Goal: Task Accomplishment & Management: Manage account settings

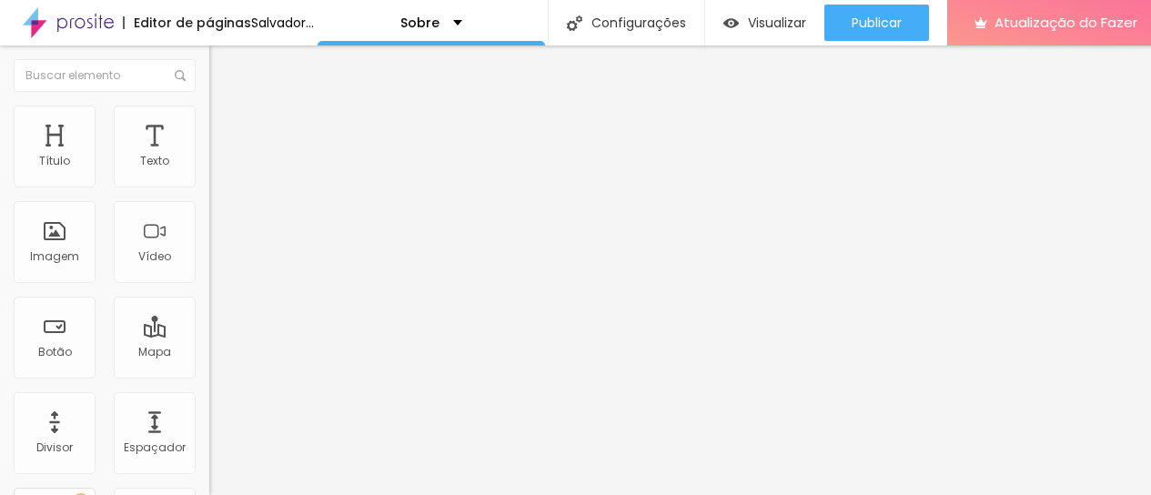
type input "17"
type input "16"
type input "15"
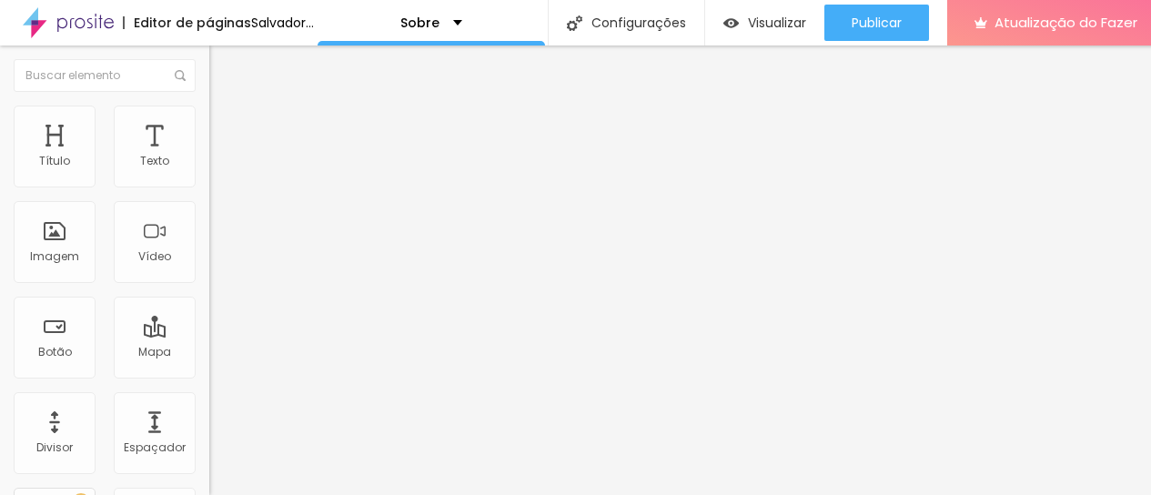
type input "15"
type input "14"
type input "15"
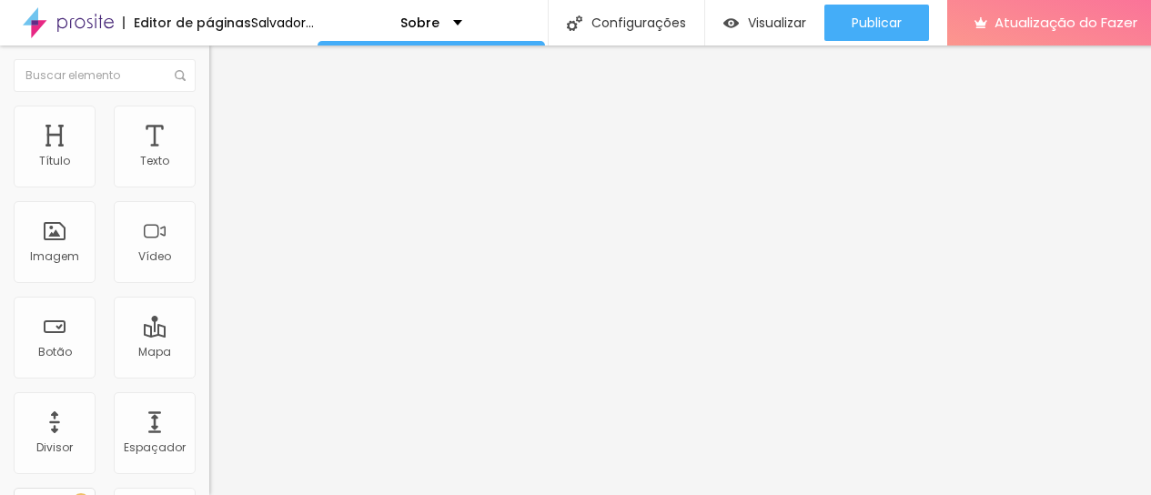
drag, startPoint x: 84, startPoint y: 182, endPoint x: 75, endPoint y: 179, distance: 9.5
type input "15"
click at [209, 335] on input "range" at bounding box center [267, 342] width 117 height 15
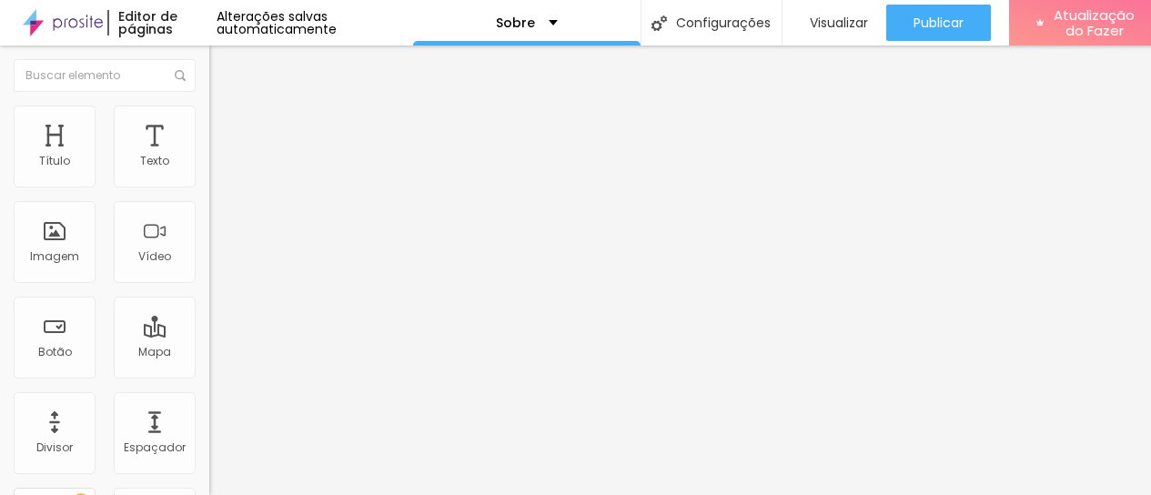
type input "1.3"
type input "1.2"
type input "1.3"
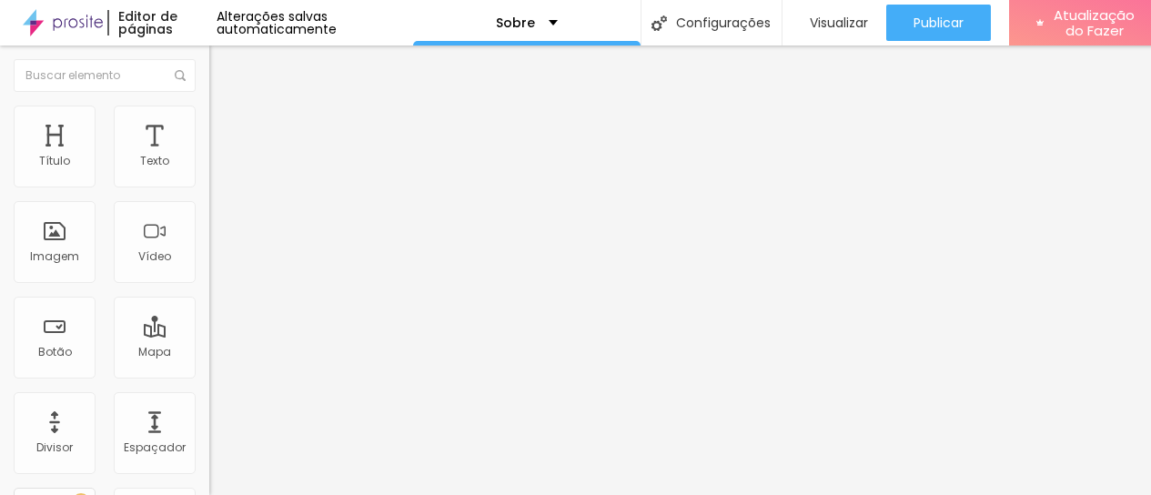
type input "1.3"
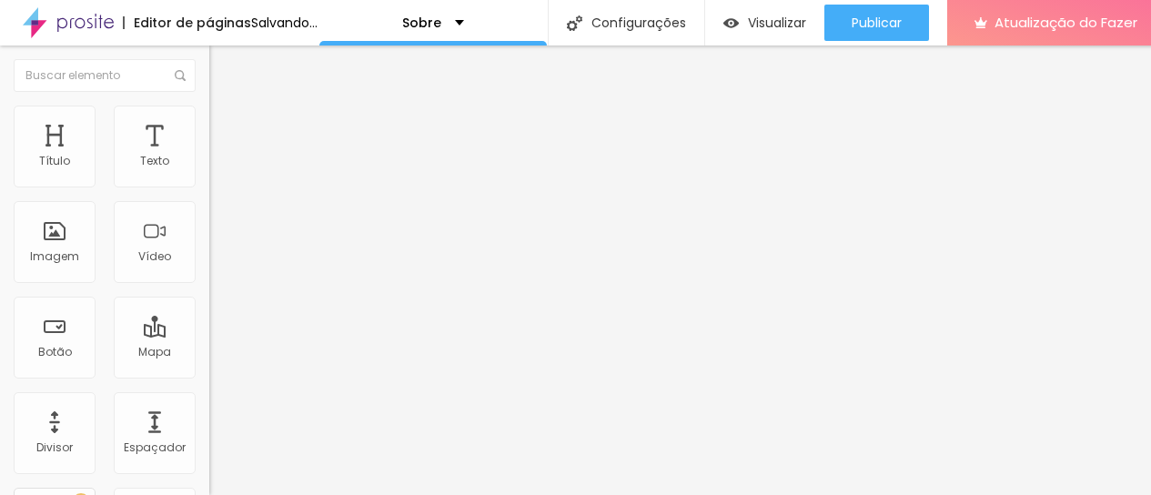
type input "1.4"
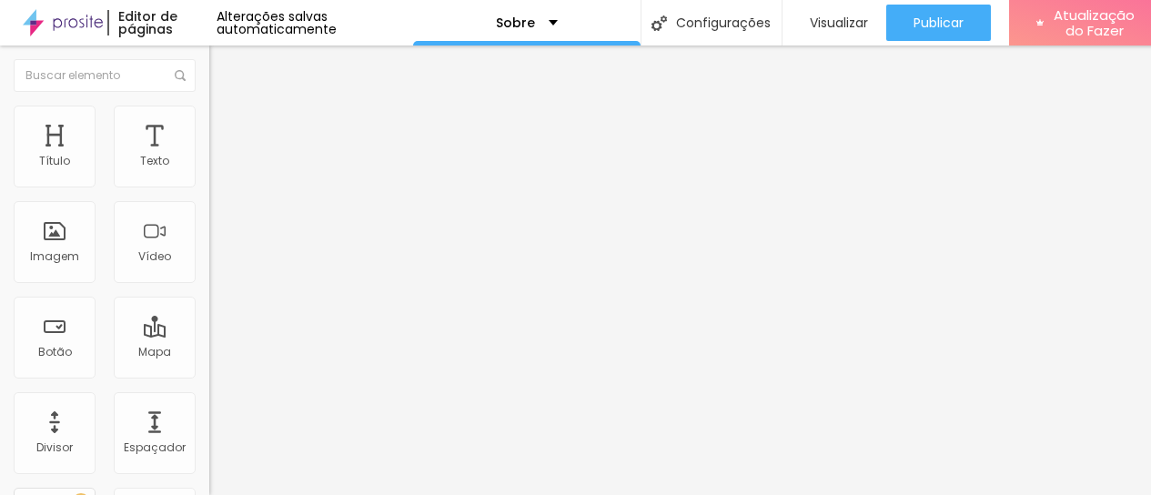
type input "1.5"
type input "1.6"
drag, startPoint x: 105, startPoint y: 250, endPoint x: 126, endPoint y: 247, distance: 21.2
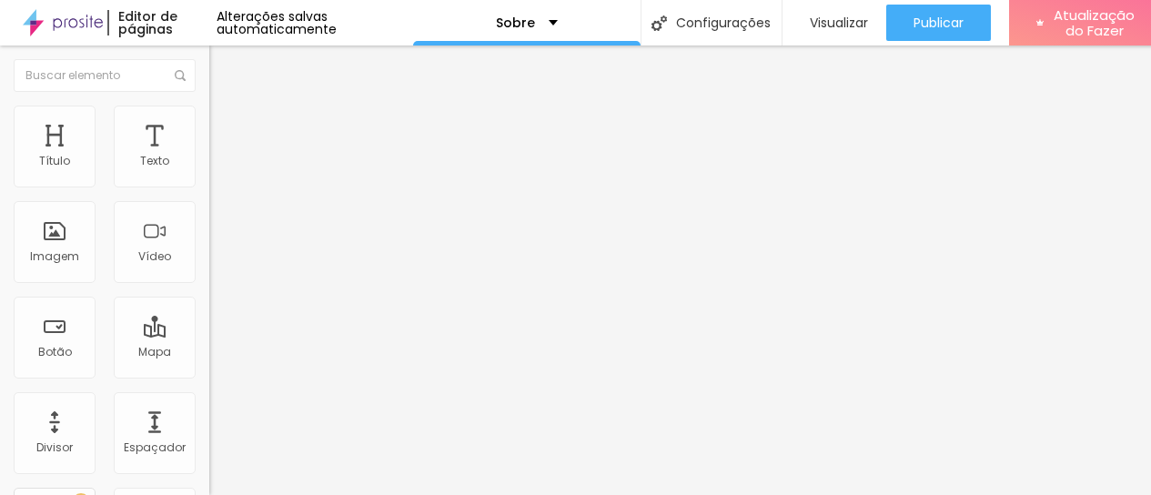
type input "1.6"
type input "1"
type input "2"
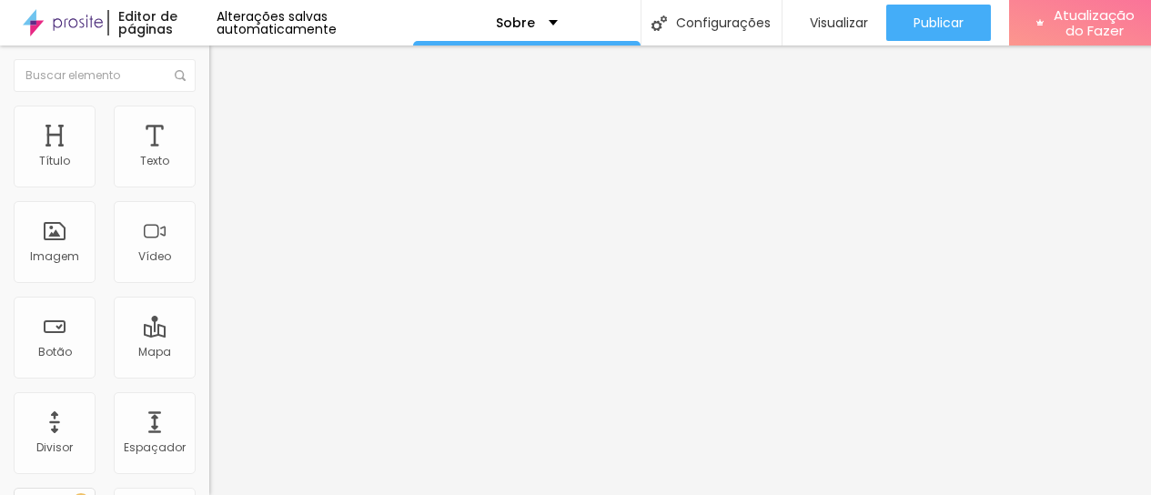
type input "2"
type input "3"
type input "4"
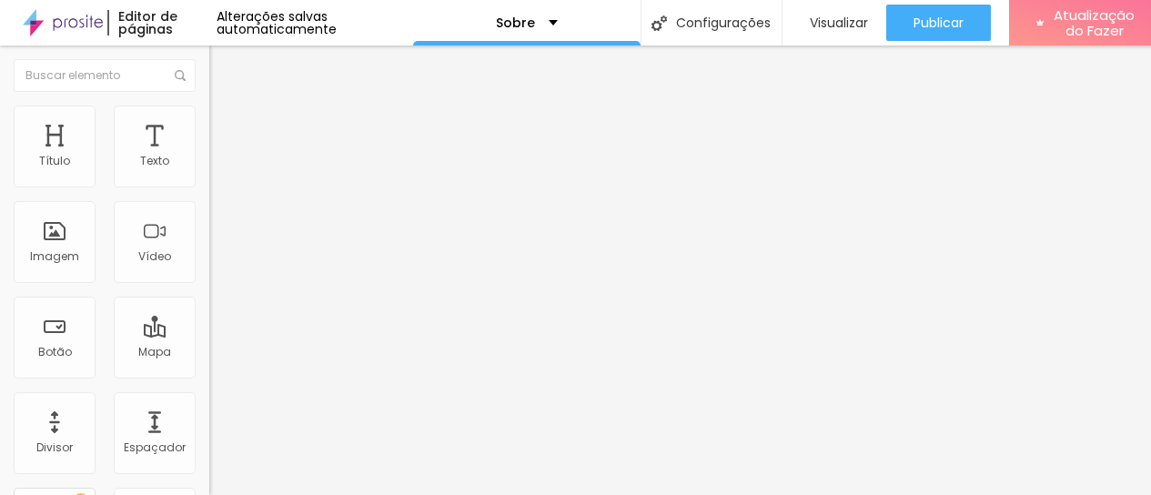
type input "5"
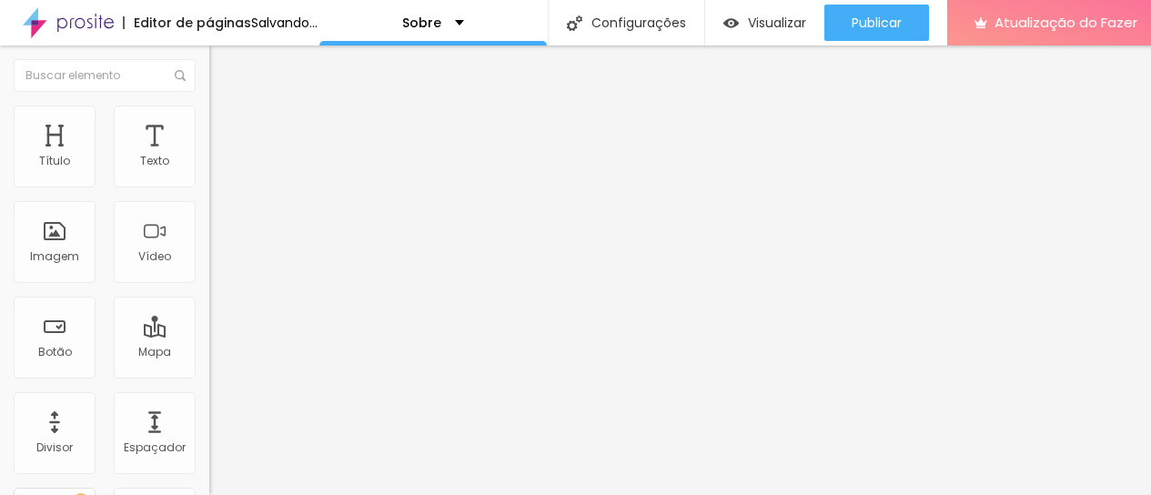
type input "6"
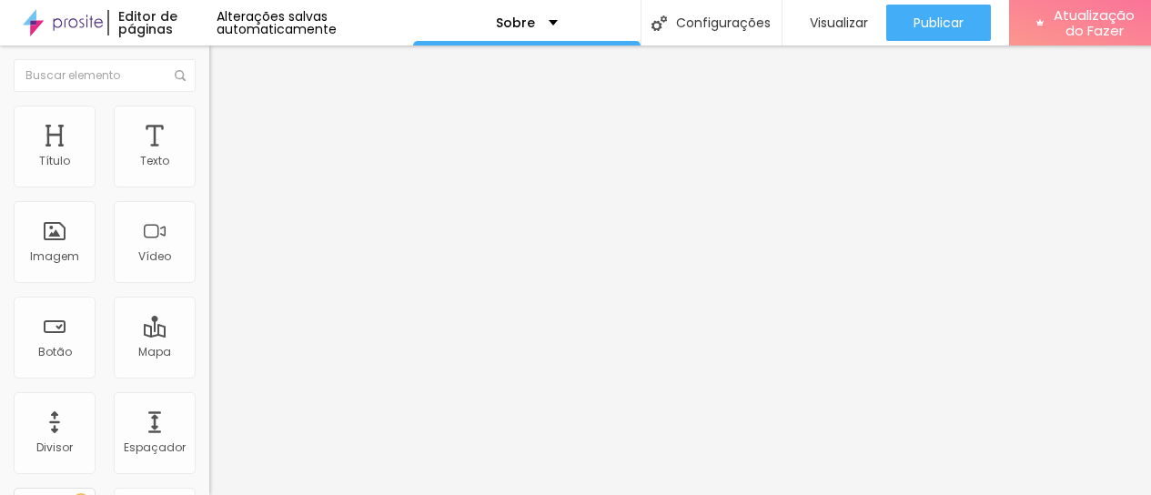
type input "5"
type input "4"
drag, startPoint x: 43, startPoint y: 286, endPoint x: 64, endPoint y: 281, distance: 21.4
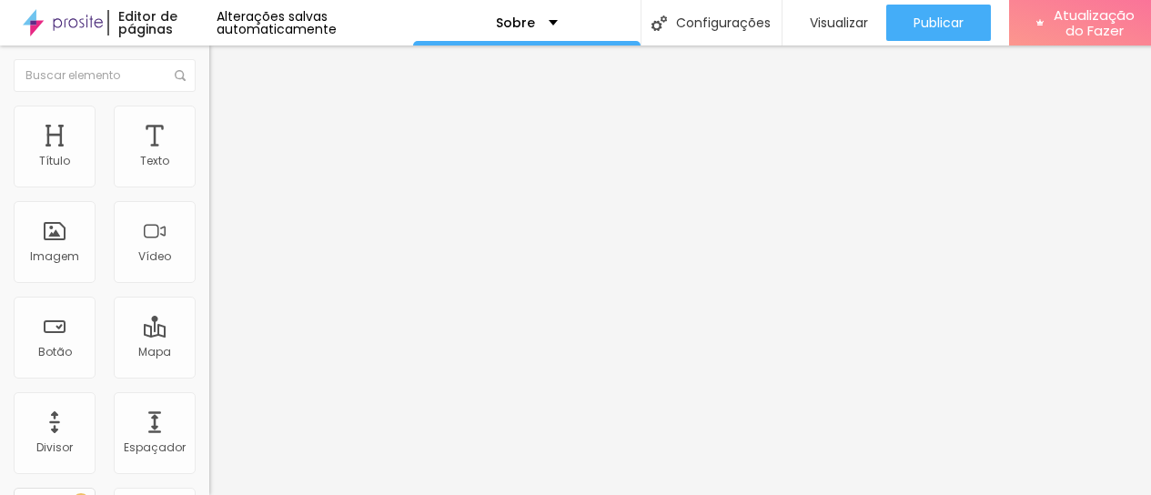
type input "3"
type input "2"
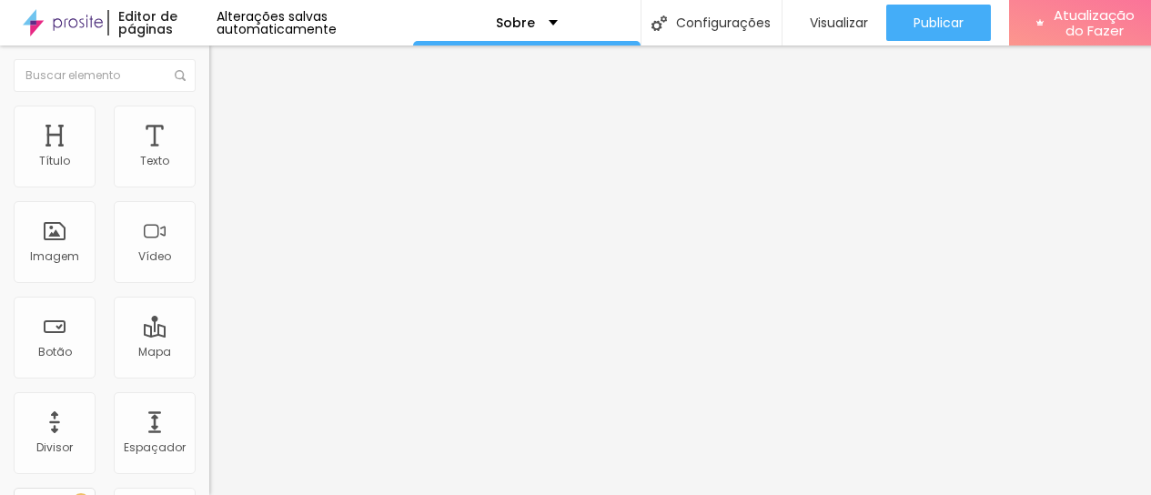
type input "2"
type input "1.5"
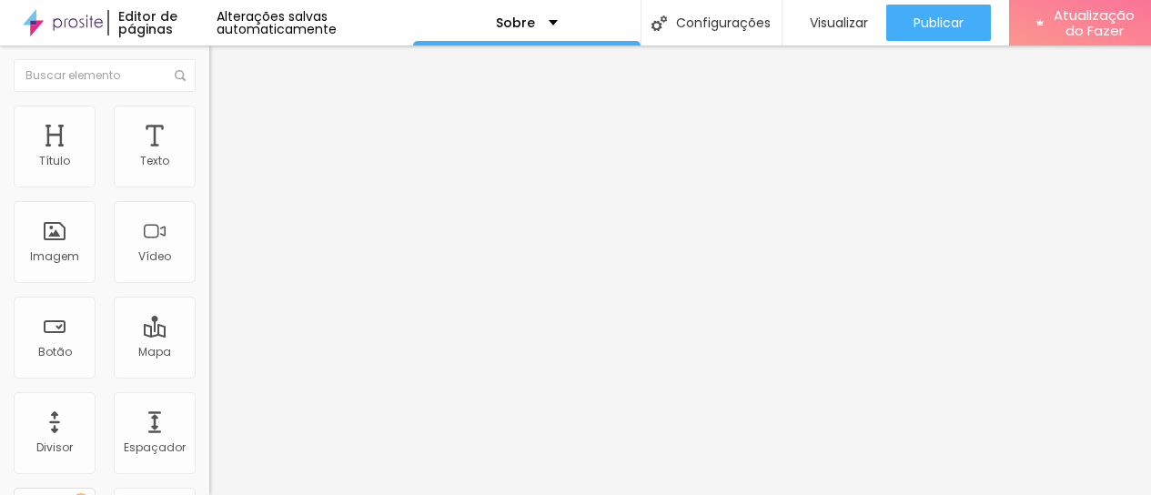
type input "14"
type input "13"
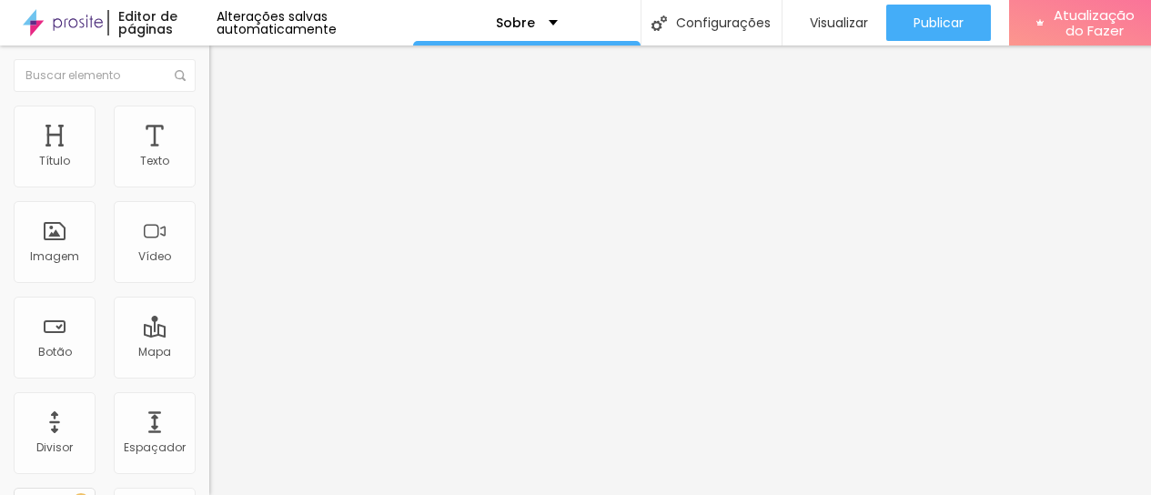
type input "14"
type input "15"
click at [209, 335] on input "range" at bounding box center [267, 342] width 117 height 15
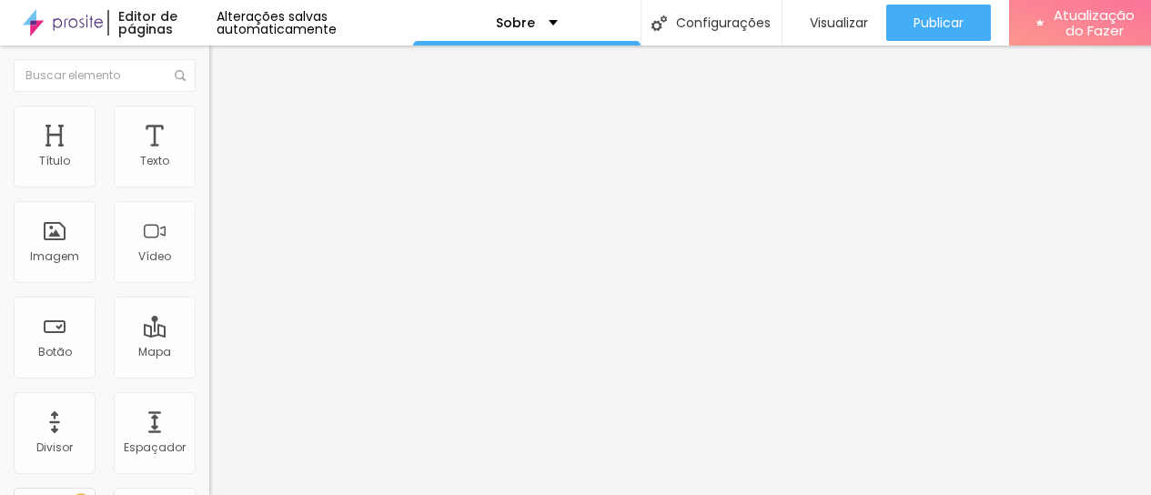
type input "0.1"
type input "0.2"
type input "0.3"
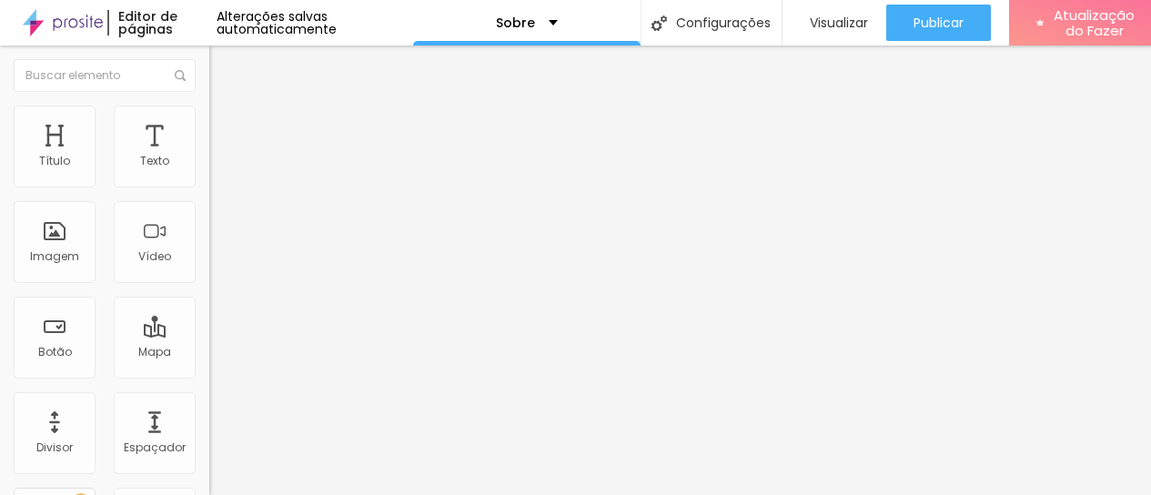
type input "0.3"
type input "0.4"
type input "0.5"
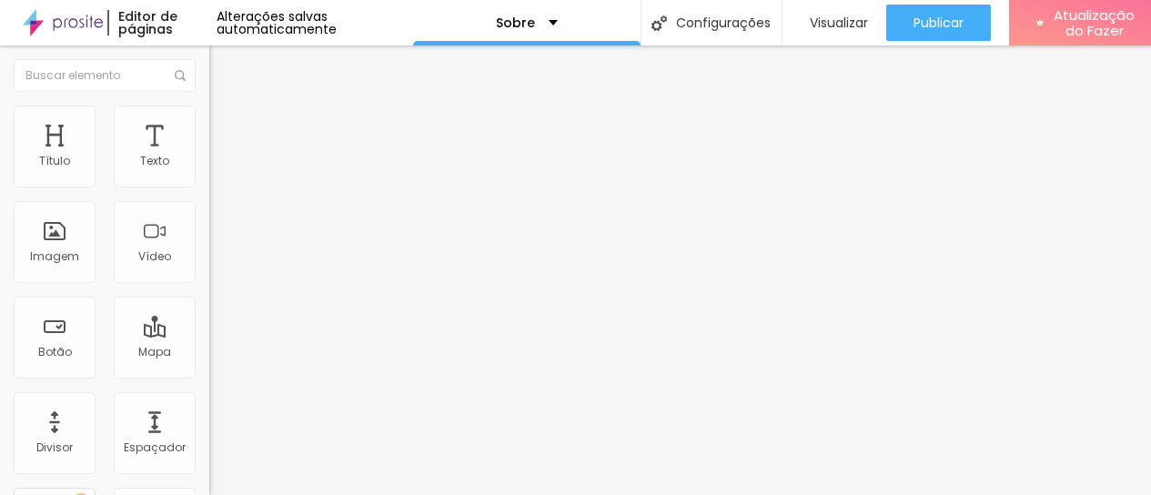
type input "0.6"
type input "0.7"
type input "0.8"
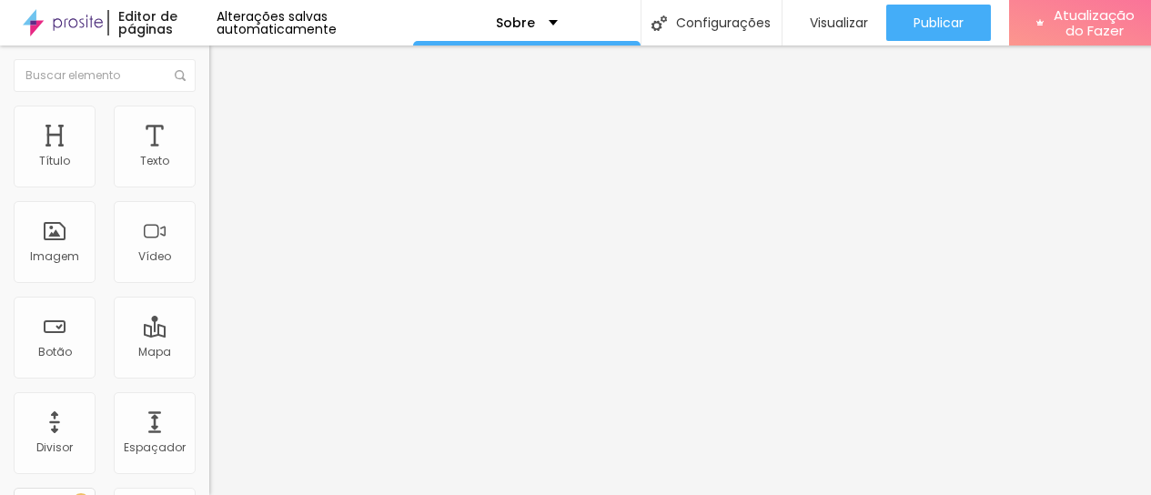
type input "0.8"
type input "0.9"
type input "1"
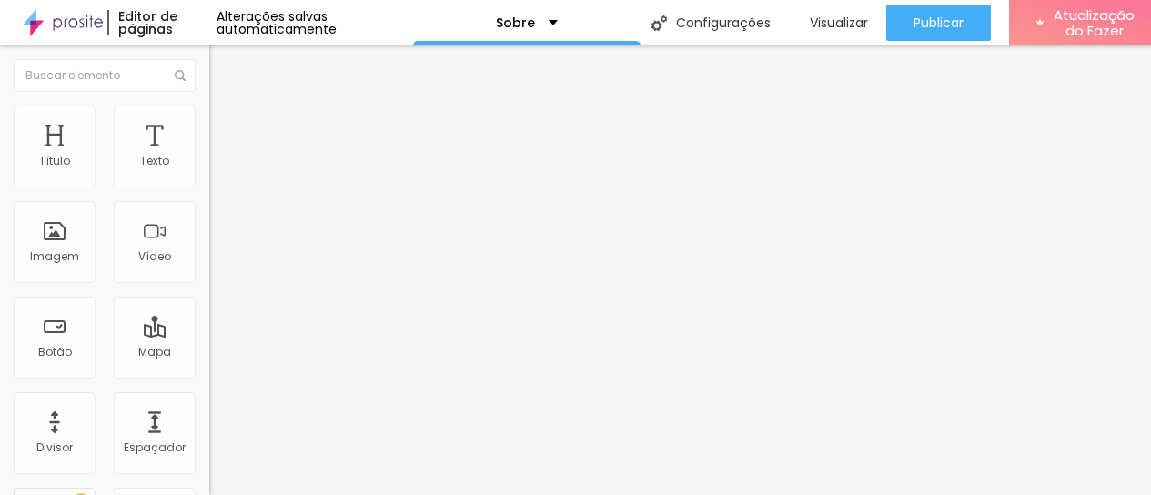
type input "1.1"
type input "1.2"
type input "1.3"
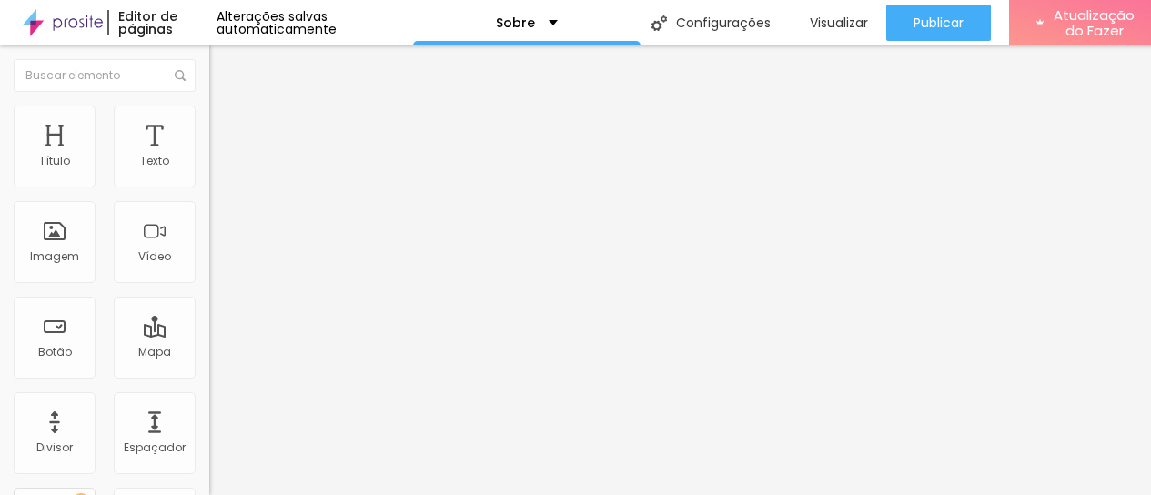
type input "1.3"
type input "1.4"
type input "1.5"
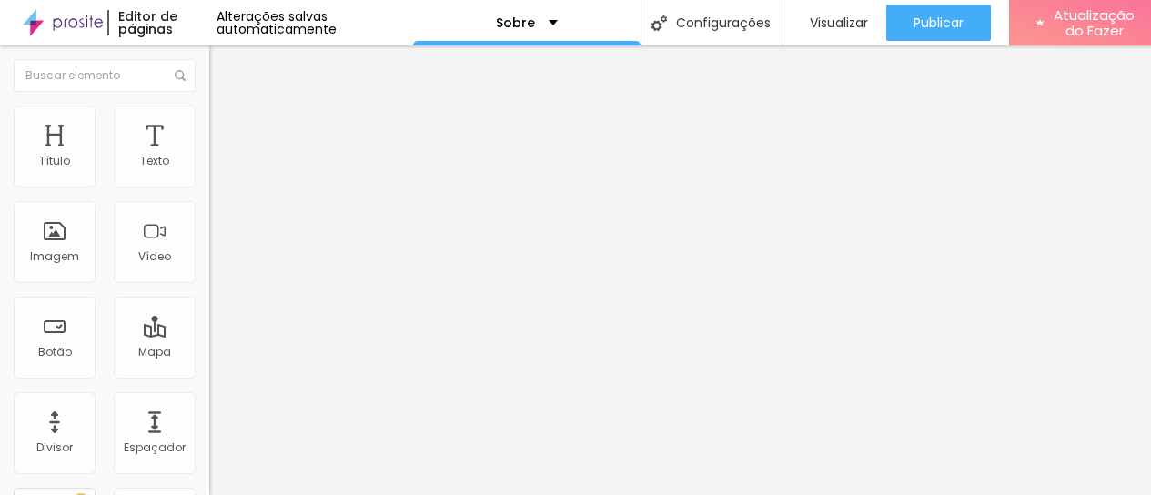
type input "1.6"
type input "1.7"
type input "1.6"
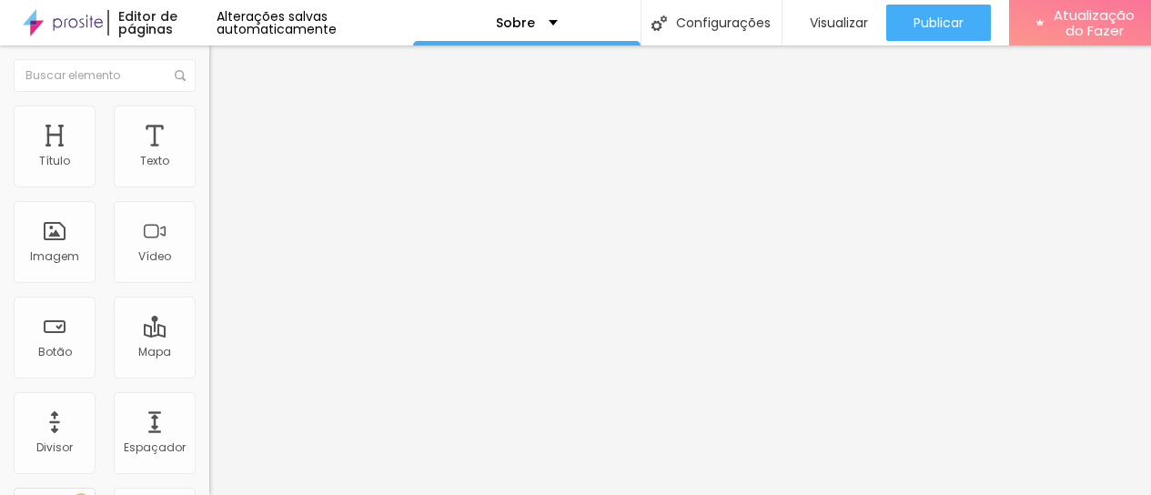
type input "1.6"
type input "1.5"
type input "1.4"
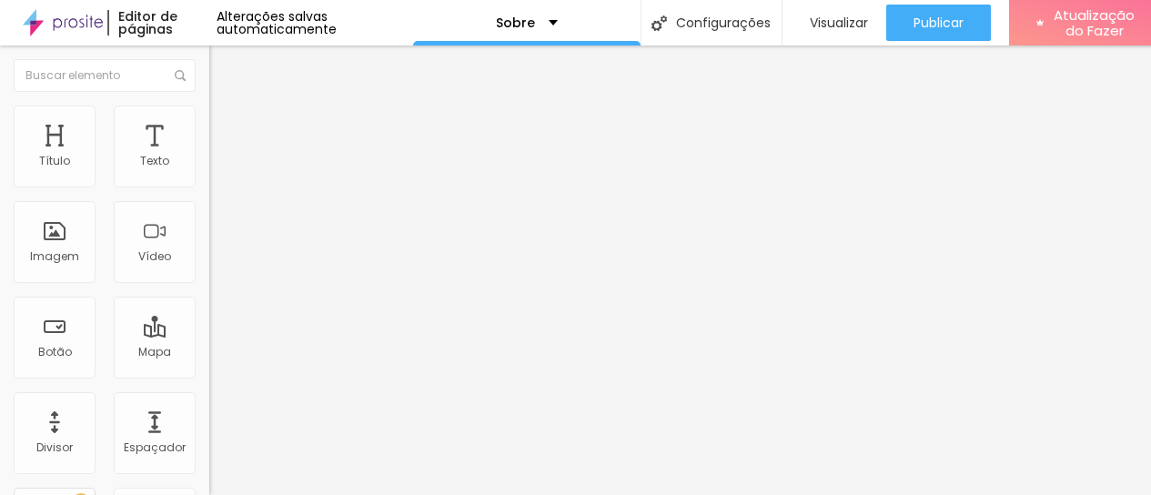
type input "1.3"
type input "1.2"
type input "1.1"
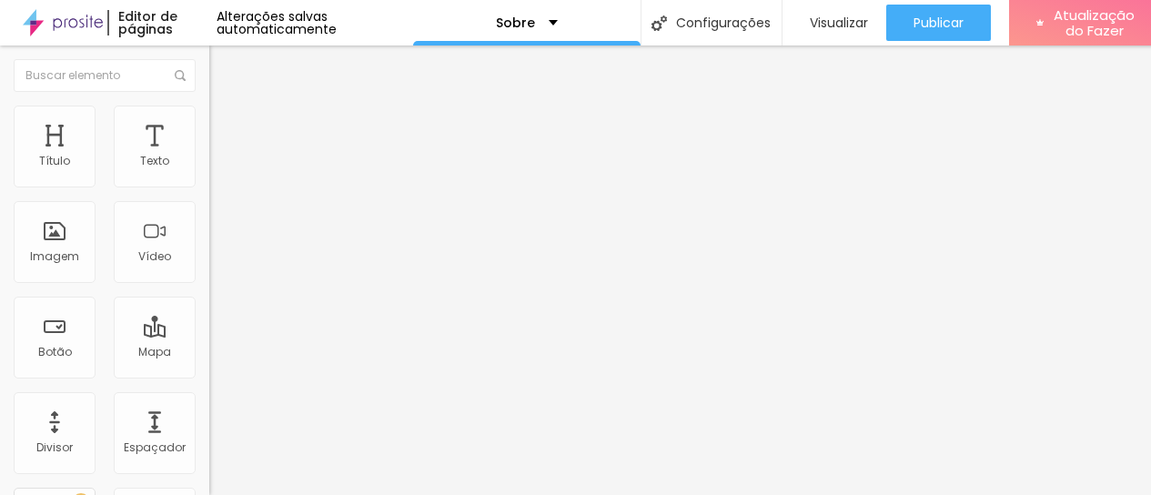
type input "1.1"
type input "1"
type input "0.9"
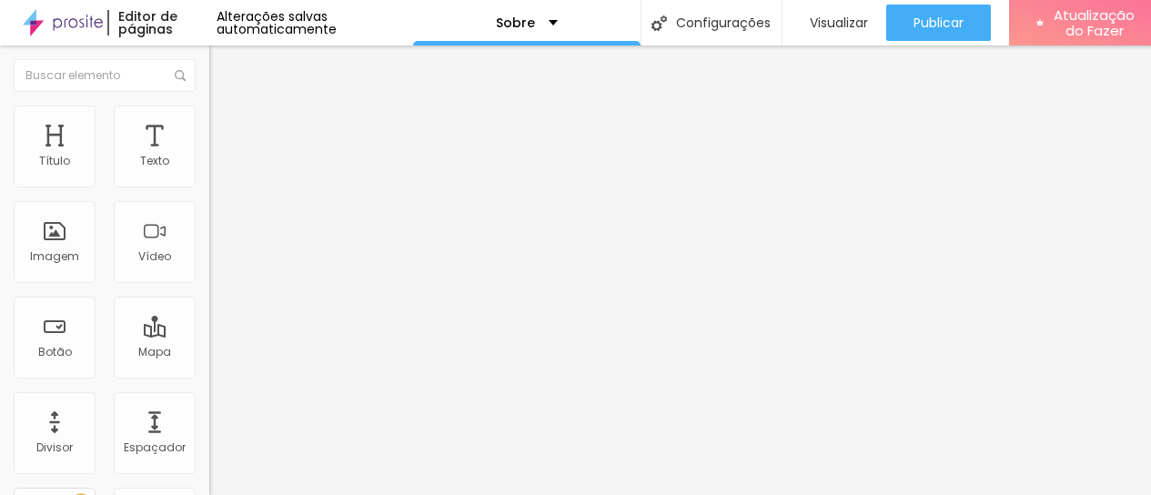
type input "0.8"
type input "0.7"
drag, startPoint x: 42, startPoint y: 215, endPoint x: 51, endPoint y: 212, distance: 9.5
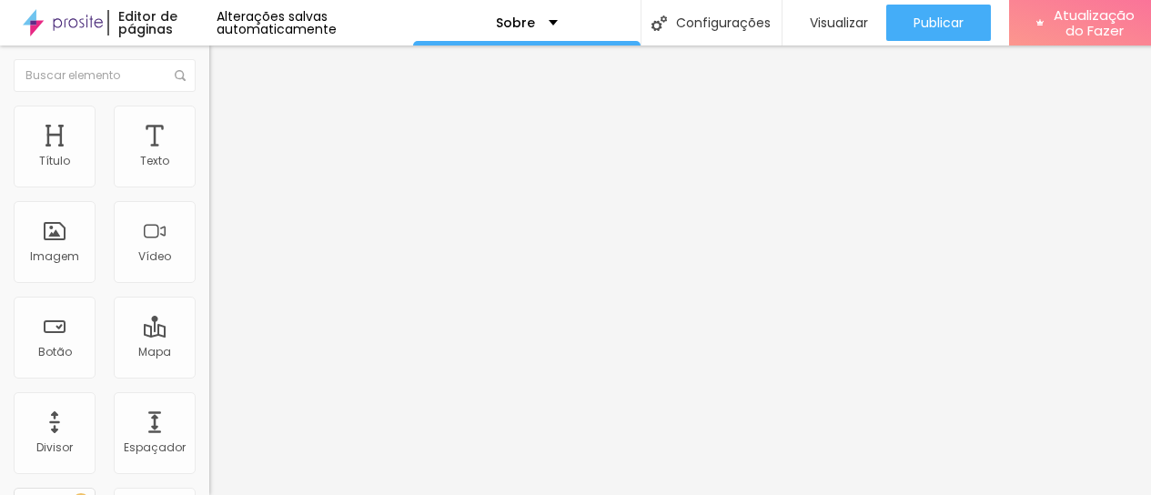
type input "0.7"
click at [220, 157] on font "Trocar imagem" at bounding box center [264, 148] width 88 height 15
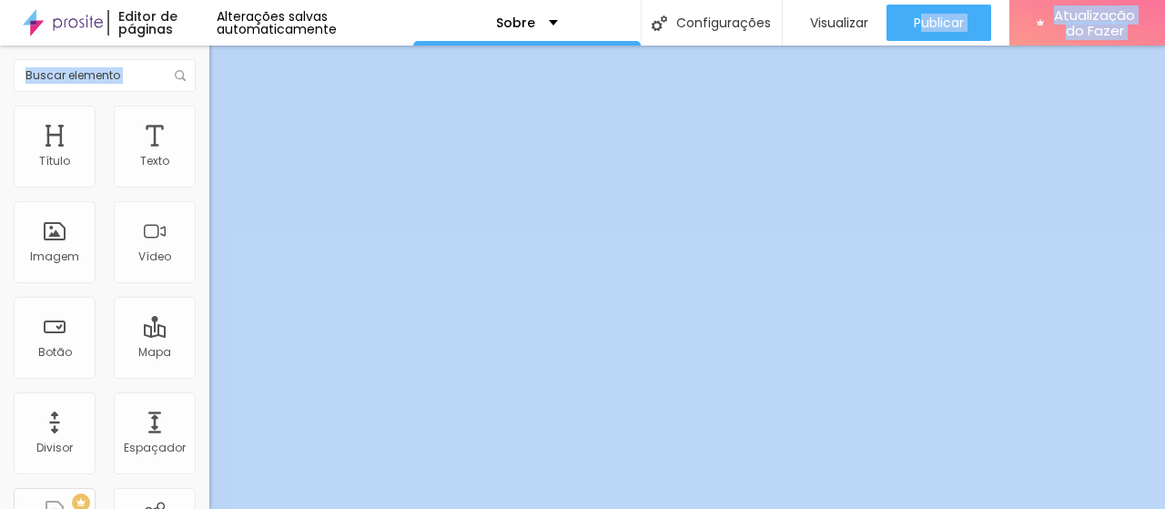
drag, startPoint x: 944, startPoint y: 45, endPoint x: 923, endPoint y: -17, distance: 65.3
click at [923, 0] on html "Editor de páginas Alterações salvas automaticamente Sobre Configurações Configu…" at bounding box center [582, 254] width 1165 height 509
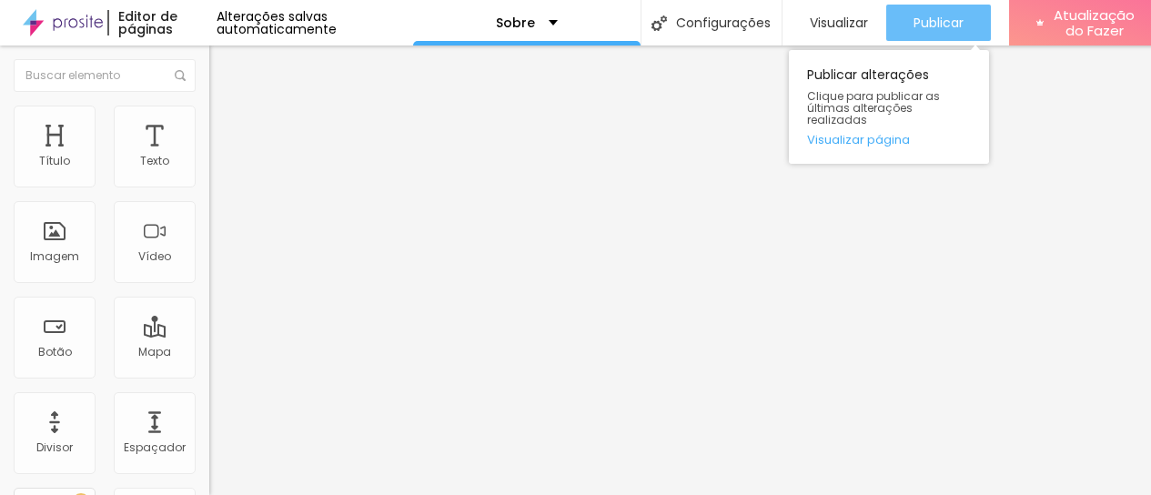
click at [925, 23] on font "Publicar" at bounding box center [939, 23] width 50 height 18
click at [909, 25] on button "Publicar" at bounding box center [939, 23] width 105 height 36
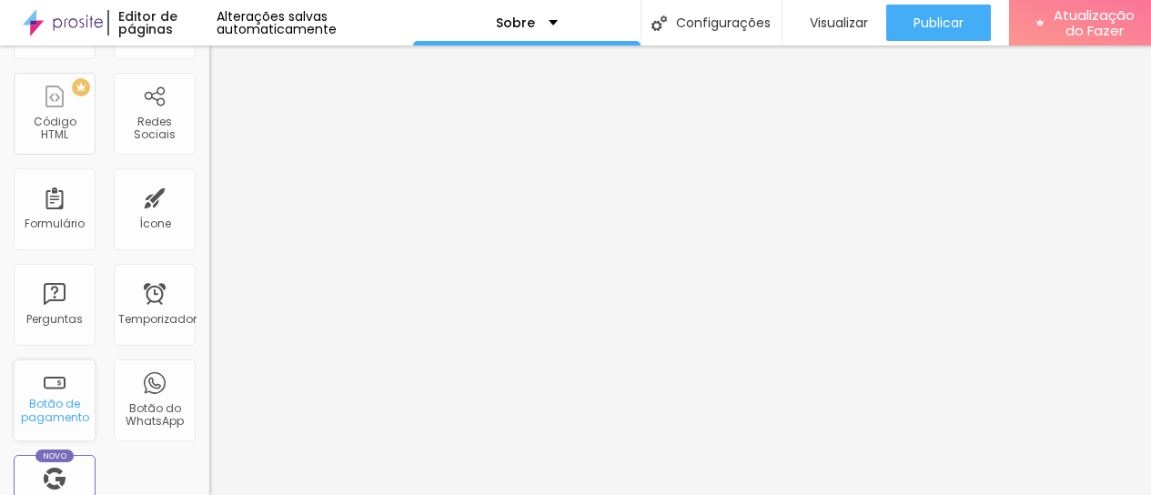
scroll to position [455, 0]
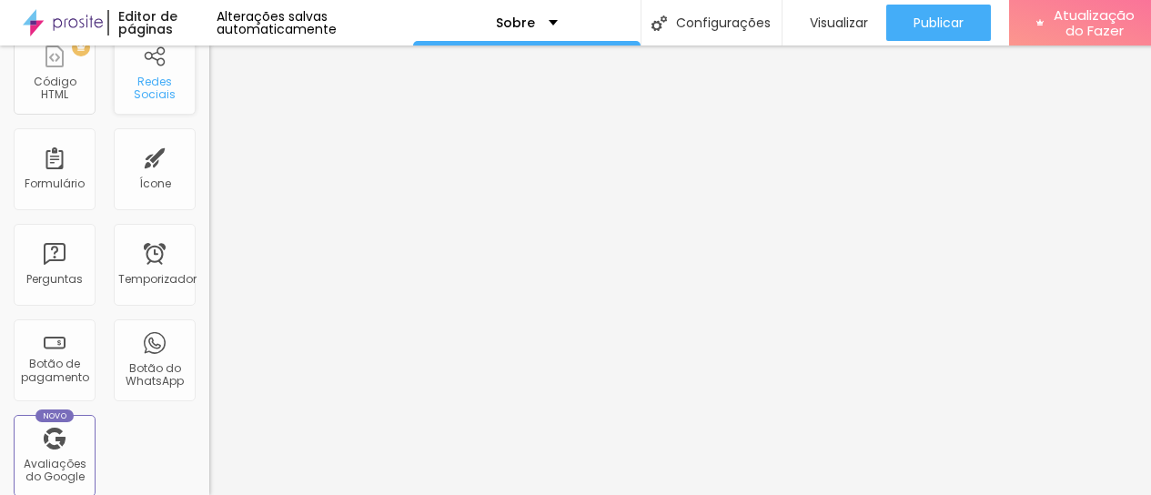
click at [146, 93] on font "Redes Sociais" at bounding box center [155, 88] width 42 height 28
click at [151, 87] on font "Redes Sociais" at bounding box center [155, 88] width 42 height 28
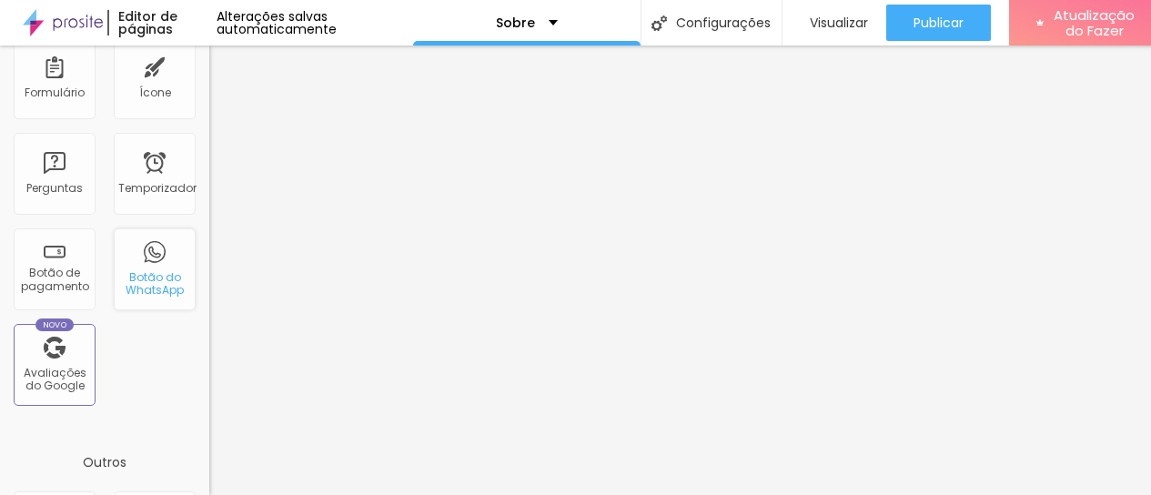
click at [157, 289] on font "Botão do WhatsApp" at bounding box center [155, 283] width 58 height 28
click at [170, 259] on div "Botão do WhatsApp" at bounding box center [155, 269] width 82 height 82
click at [140, 269] on font "Botão do WhatsApp" at bounding box center [155, 283] width 58 height 28
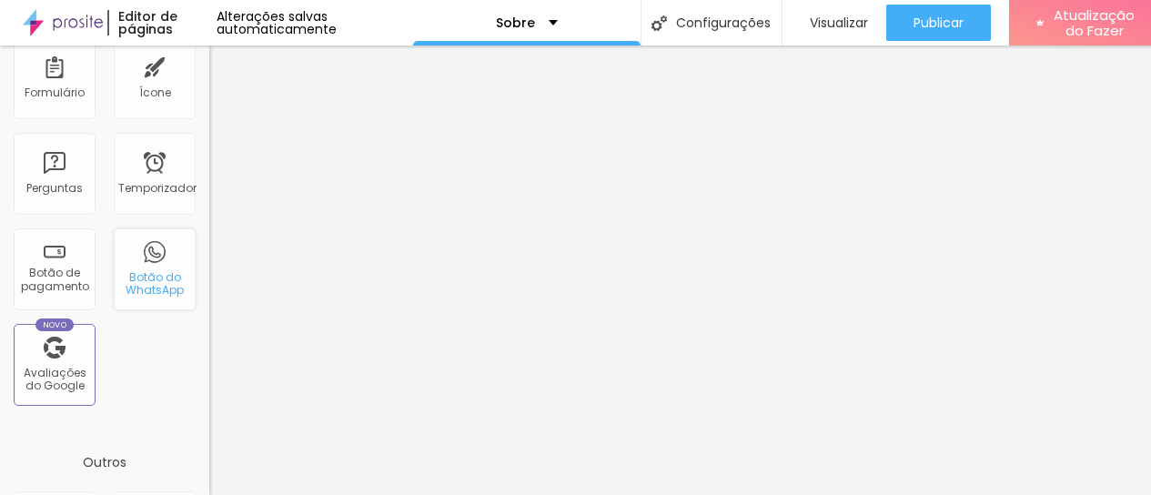
click at [140, 269] on font "Botão do WhatsApp" at bounding box center [155, 283] width 58 height 28
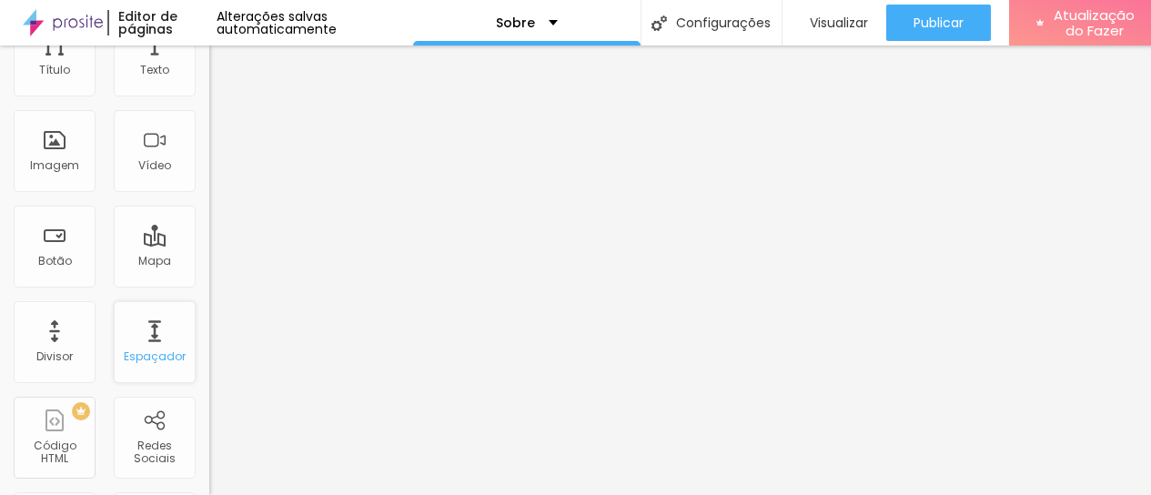
scroll to position [0, 0]
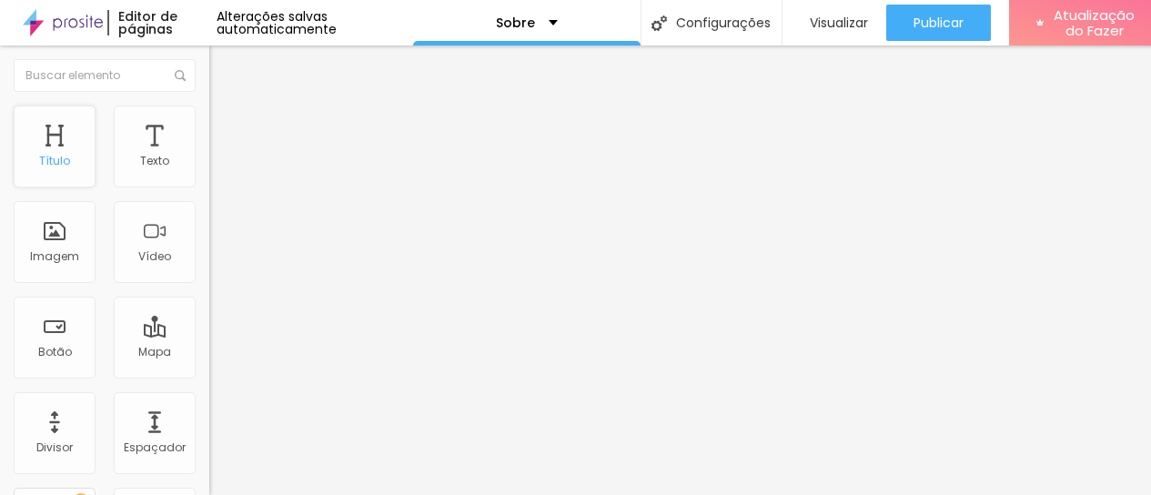
click at [68, 166] on font "Título" at bounding box center [54, 160] width 31 height 15
click at [147, 154] on font "Texto" at bounding box center [154, 160] width 29 height 15
click at [69, 162] on font "Título" at bounding box center [54, 160] width 31 height 15
click at [54, 246] on div "Imagem" at bounding box center [55, 242] width 82 height 82
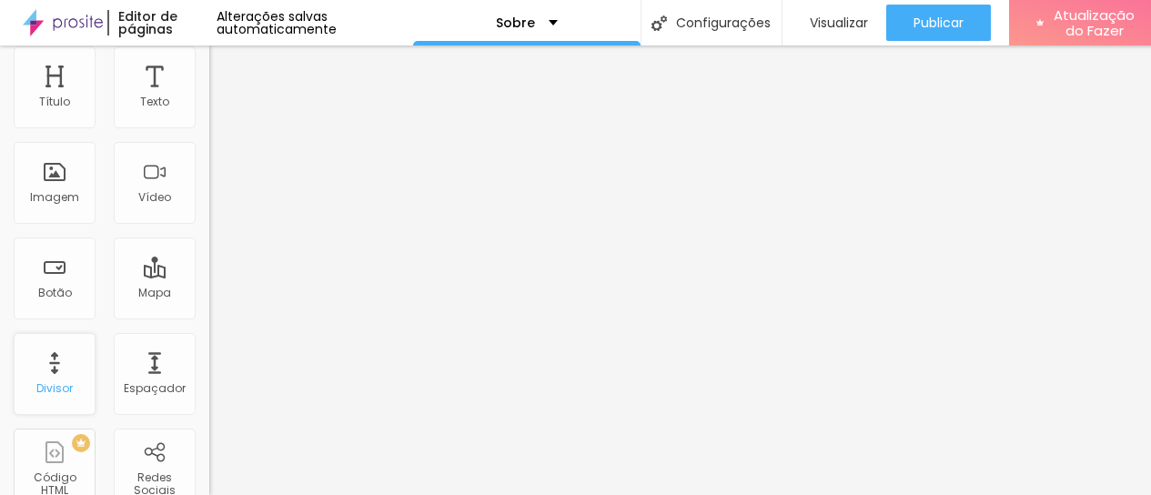
scroll to position [91, 0]
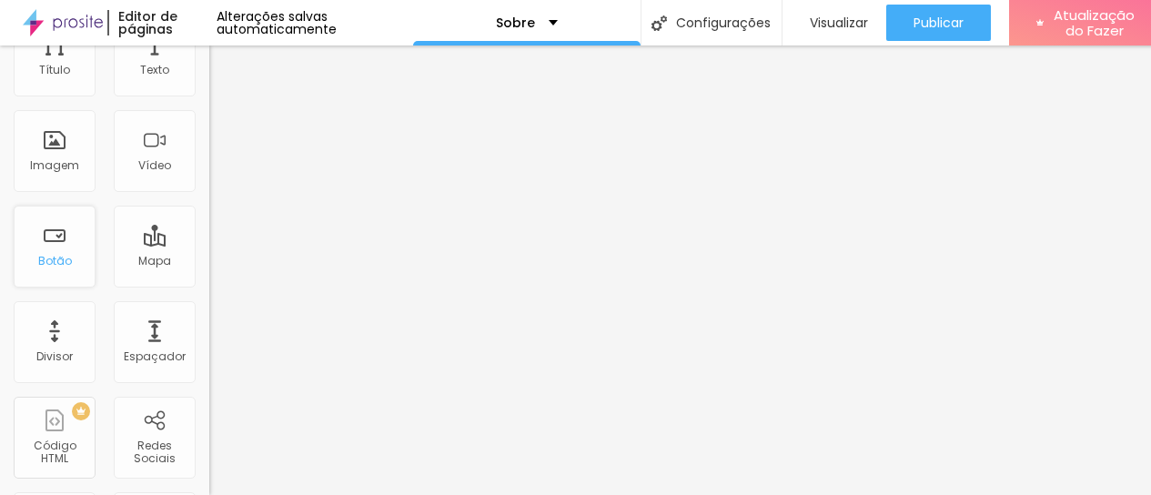
click at [57, 259] on font "Botão" at bounding box center [55, 260] width 34 height 15
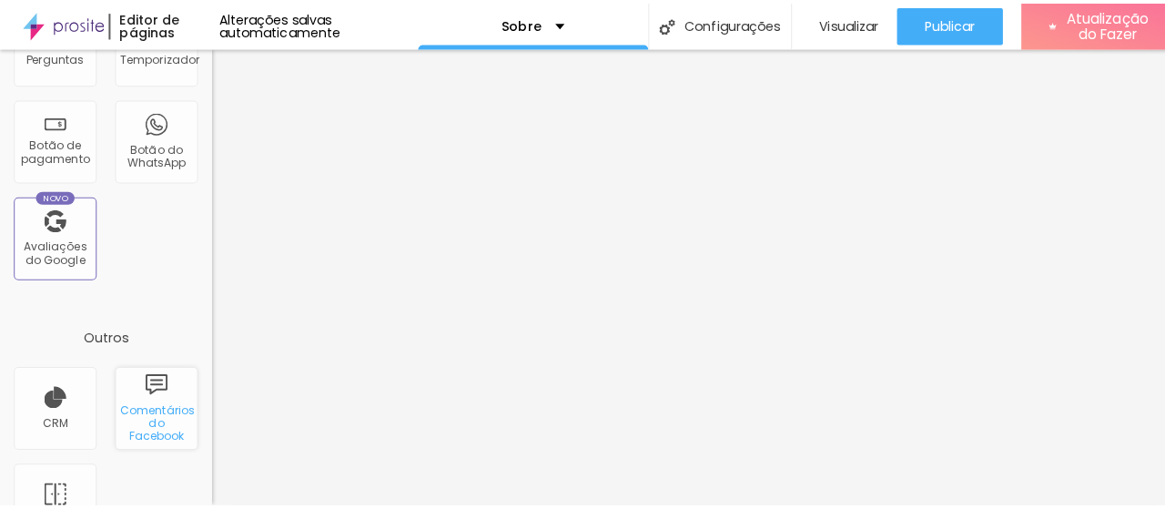
scroll to position [720, 0]
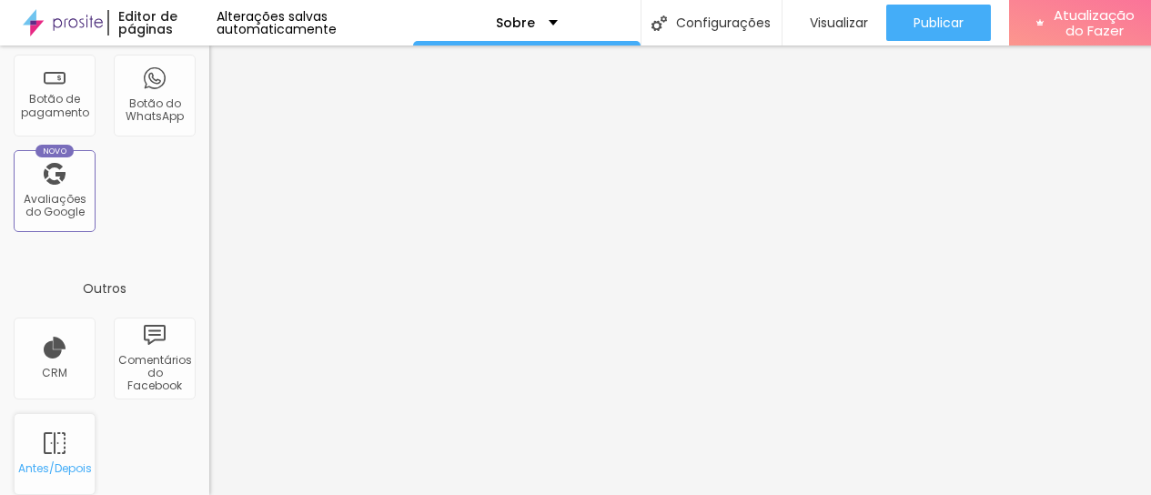
click at [56, 454] on div "Antes/Depois" at bounding box center [55, 454] width 82 height 82
click at [56, 452] on div "Antes/Depois" at bounding box center [55, 454] width 82 height 82
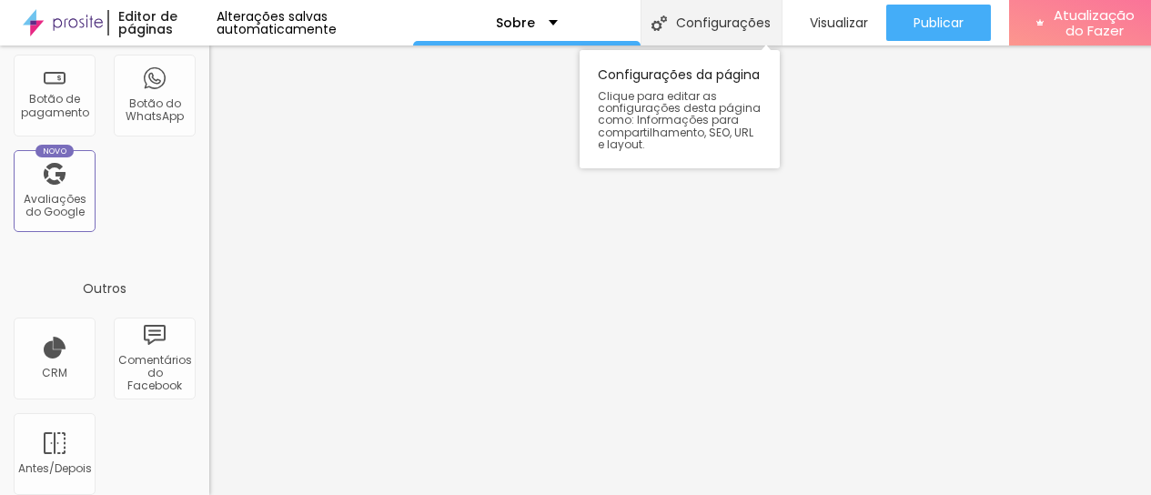
click at [729, 16] on font "Configurações" at bounding box center [723, 23] width 95 height 18
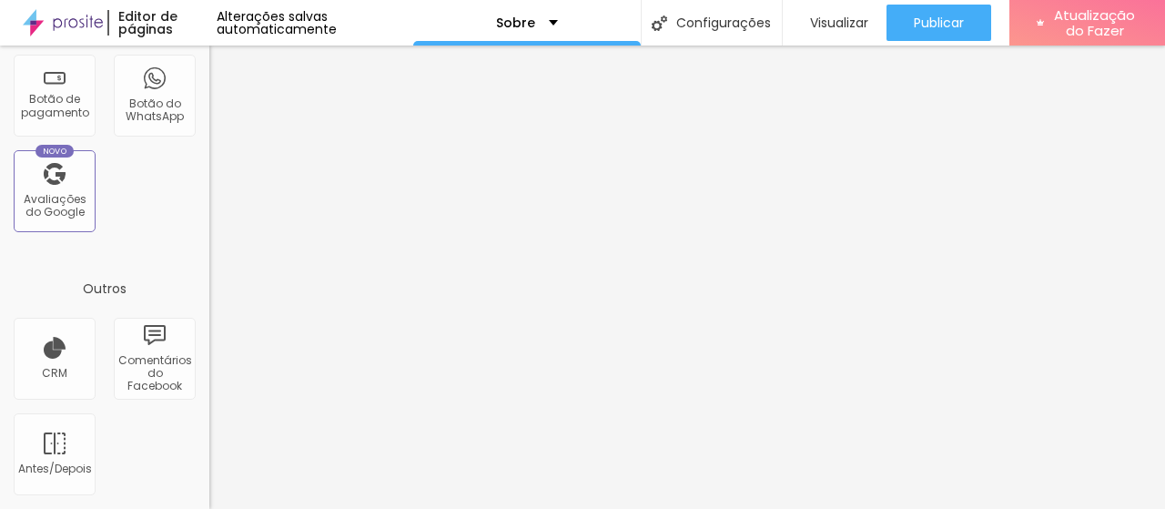
type textarea "Um pouco sobre Fabiane Farias"
drag, startPoint x: 871, startPoint y: 451, endPoint x: 862, endPoint y: 452, distance: 9.3
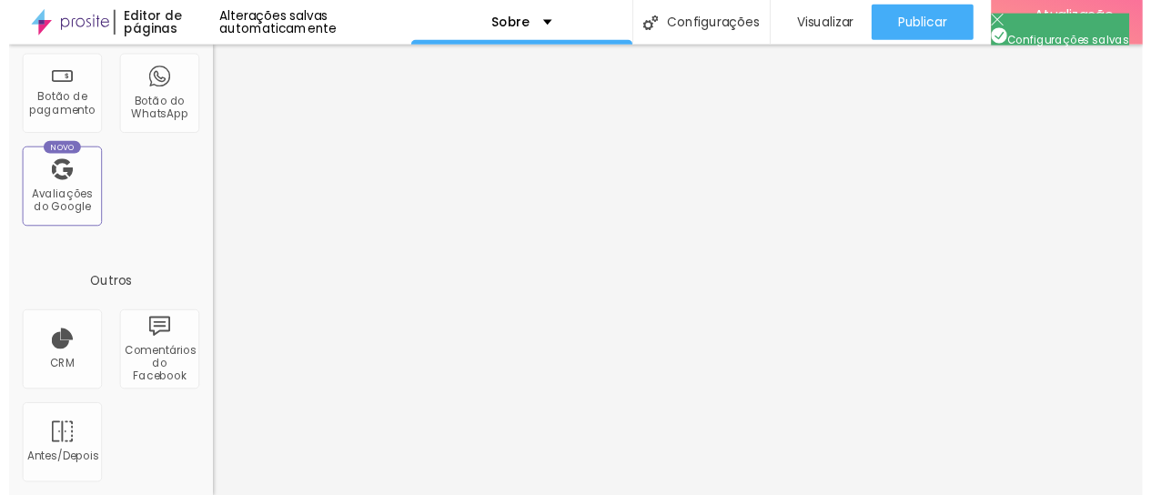
scroll to position [0, 0]
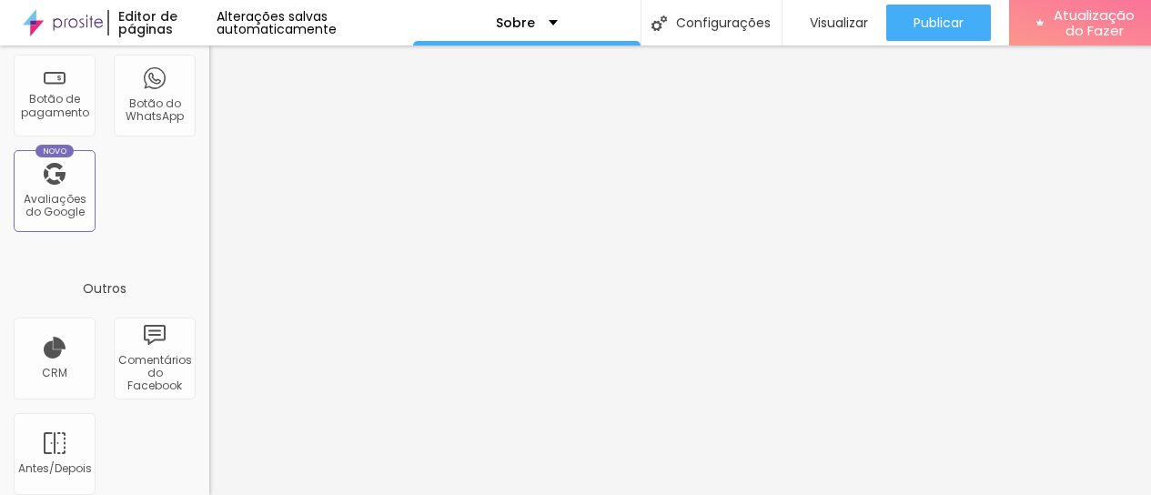
drag, startPoint x: 541, startPoint y: 306, endPoint x: 637, endPoint y: 302, distance: 96.6
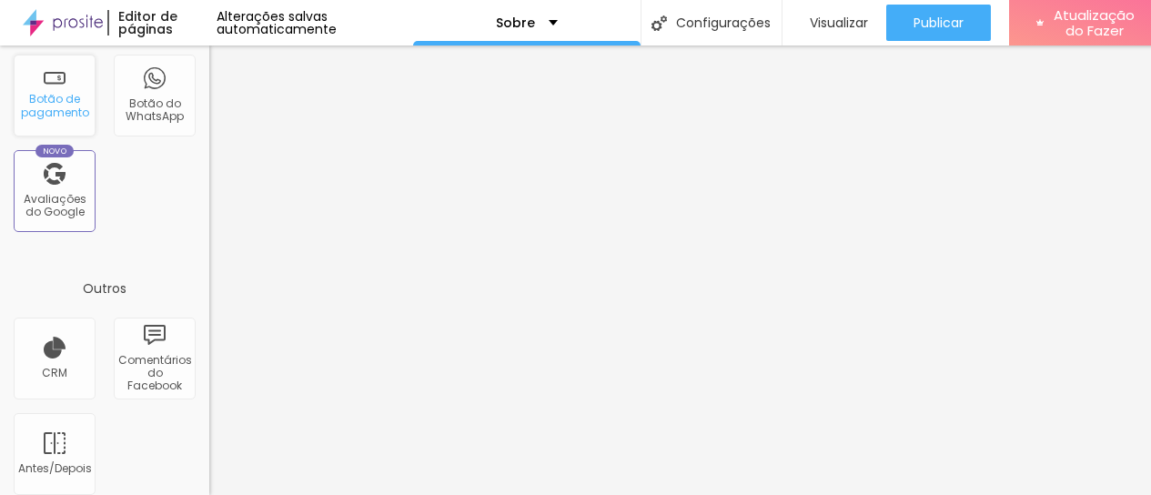
click at [66, 95] on font "Botão de pagamento" at bounding box center [55, 105] width 68 height 28
